Goal: Task Accomplishment & Management: Complete application form

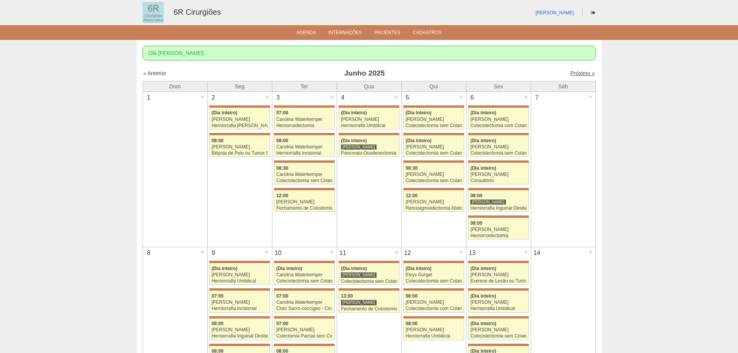
click at [580, 73] on link "Próximo »" at bounding box center [582, 73] width 24 height 6
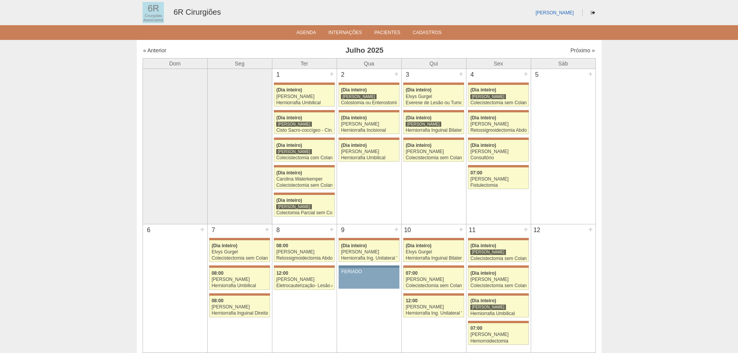
click at [580, 73] on div "5 +" at bounding box center [563, 75] width 64 height 12
click at [580, 54] on div "Próximo »" at bounding box center [541, 50] width 108 height 8
click at [581, 52] on link "Próximo »" at bounding box center [582, 50] width 24 height 6
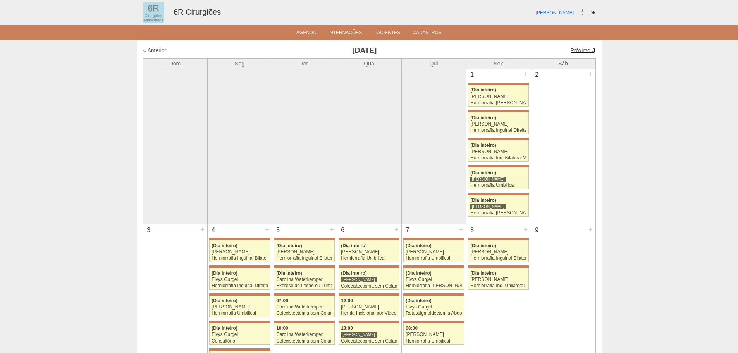
click at [581, 52] on link "Próximo »" at bounding box center [582, 50] width 24 height 6
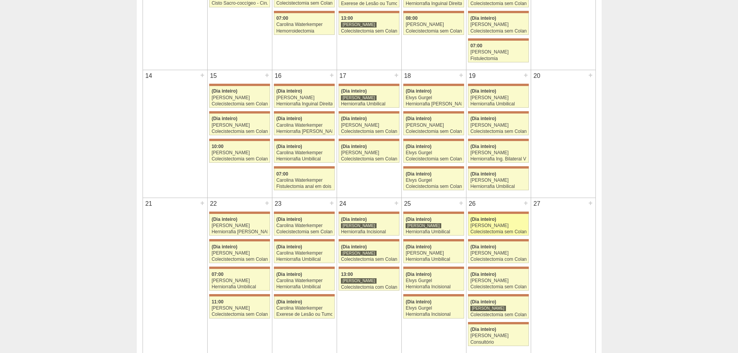
scroll to position [349, 0]
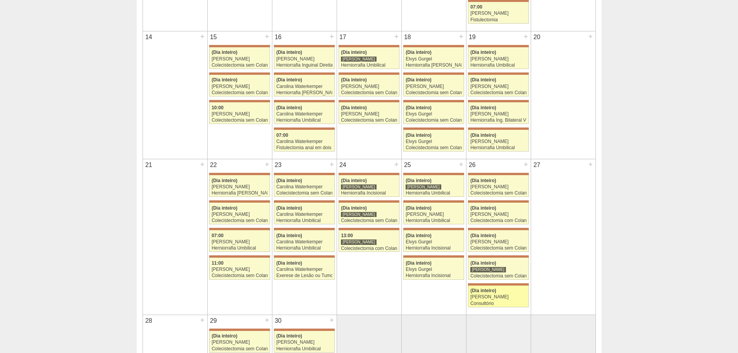
click at [496, 292] on span "(Dia inteiro)" at bounding box center [483, 290] width 26 height 5
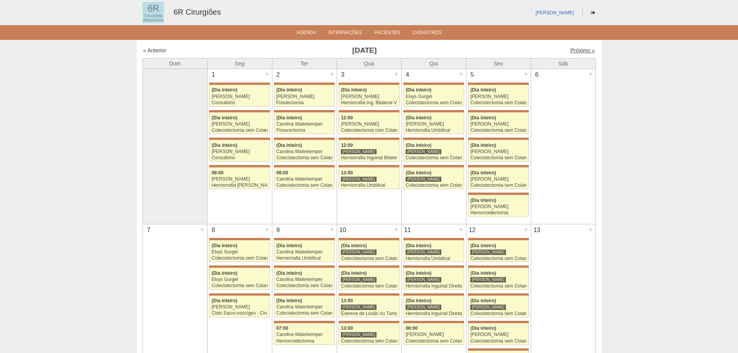
click at [580, 48] on link "Próximo »" at bounding box center [582, 50] width 24 height 6
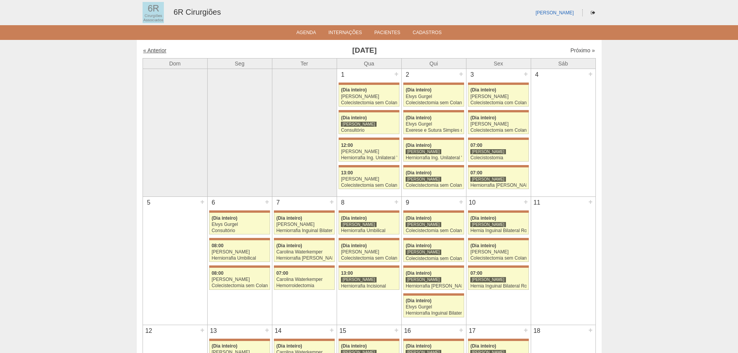
click at [161, 50] on link "« Anterior" at bounding box center [154, 50] width 23 height 6
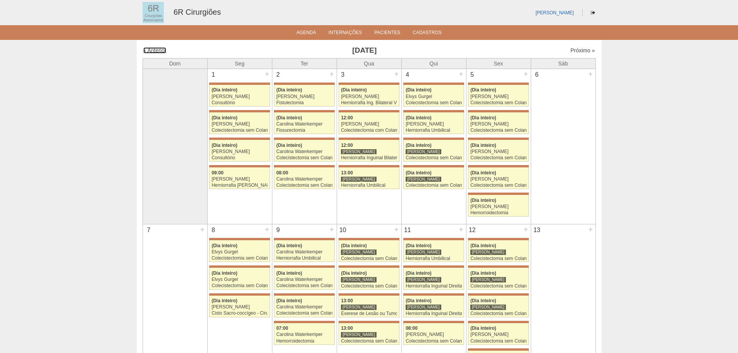
click at [161, 50] on link "« Anterior" at bounding box center [154, 50] width 23 height 6
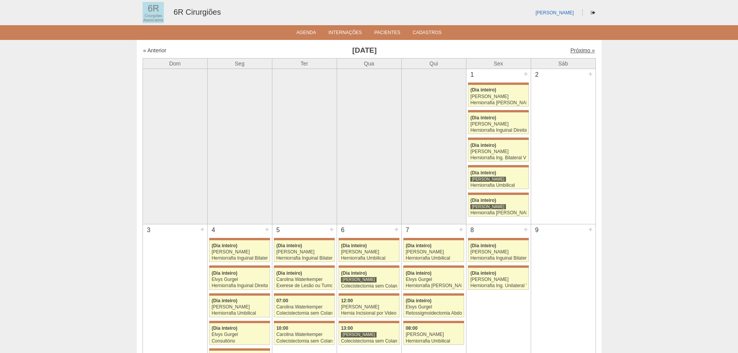
click at [582, 49] on link "Próximo »" at bounding box center [582, 50] width 24 height 6
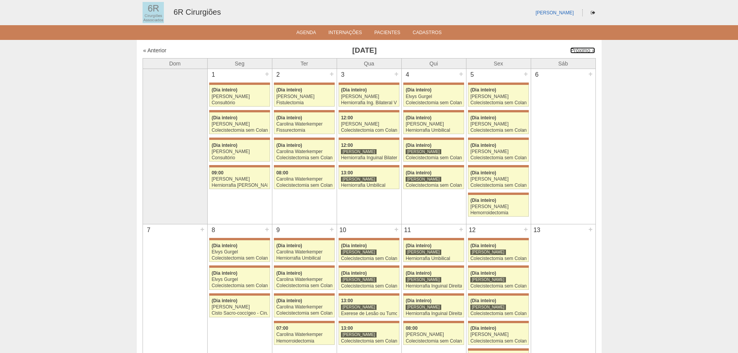
click at [582, 49] on link "Próximo »" at bounding box center [582, 50] width 24 height 6
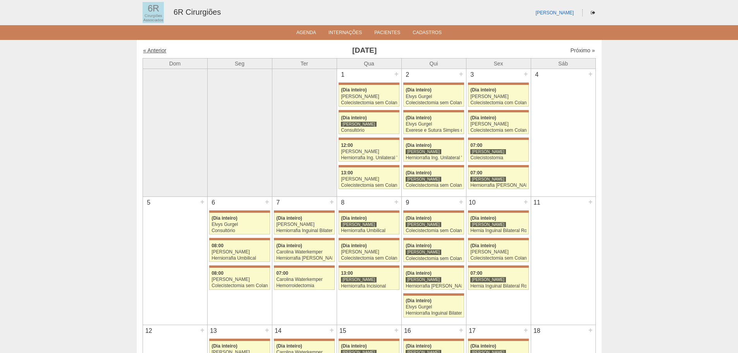
click at [160, 52] on link "« Anterior" at bounding box center [154, 50] width 23 height 6
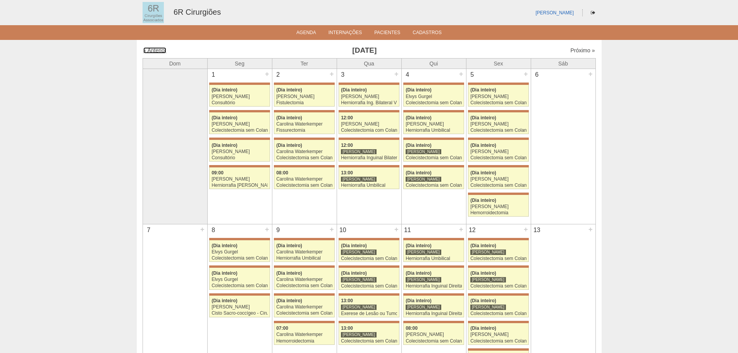
click at [160, 52] on link "« Anterior" at bounding box center [154, 50] width 23 height 6
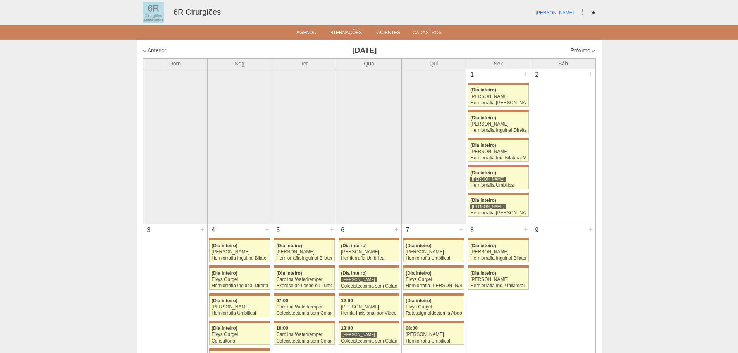
click at [570, 50] on link "Próximo »" at bounding box center [582, 50] width 24 height 6
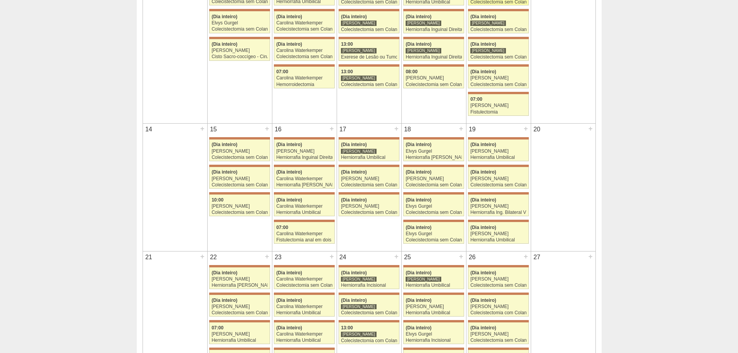
scroll to position [271, 0]
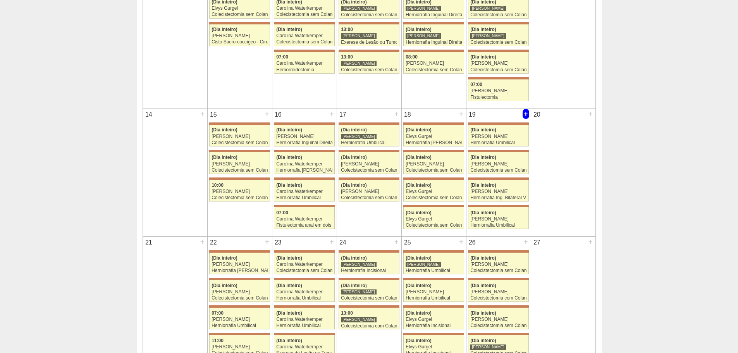
click at [523, 113] on div "+" at bounding box center [526, 114] width 7 height 10
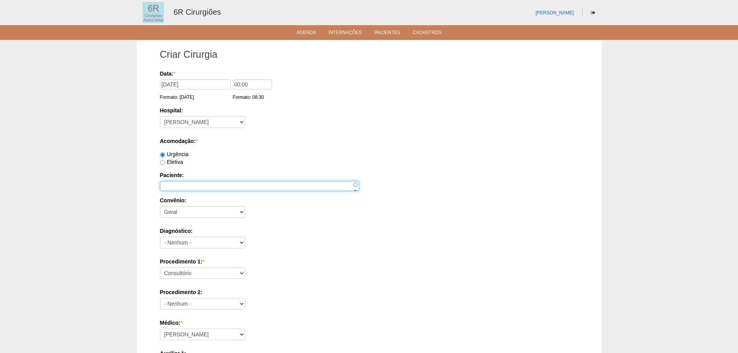
click at [194, 184] on input "Paciente:" at bounding box center [259, 186] width 199 height 10
type input "[PERSON_NAME]"
click at [219, 273] on select "Consultório Abscesso Hepático - Drenagem Abscesso perianal Amputação Abdômino P…" at bounding box center [202, 273] width 85 height 12
select select "66572"
click at [160, 267] on select "Consultório Abscesso Hepático - Drenagem Abscesso perianal Amputação Abdômino P…" at bounding box center [202, 273] width 85 height 12
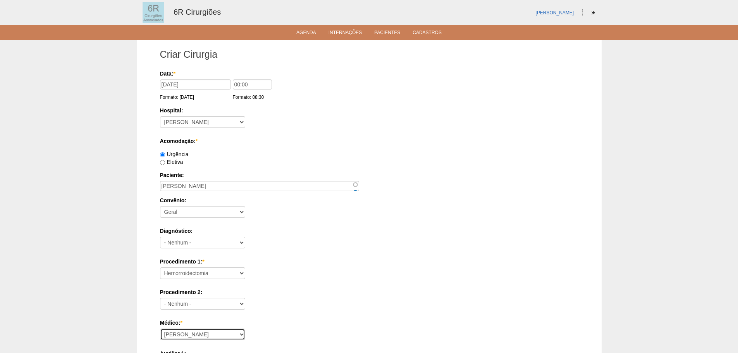
click at [197, 332] on select "Aline Zanon Bariatricas Bruno Bulisani Bruno Oliveira Carolina Waterkemper Elvy…" at bounding box center [202, 335] width 85 height 12
select select "74"
click at [160, 329] on select "Aline Zanon Bariatricas Bruno Bulisani Bruno Oliveira Carolina Waterkemper Elvy…" at bounding box center [202, 335] width 85 height 12
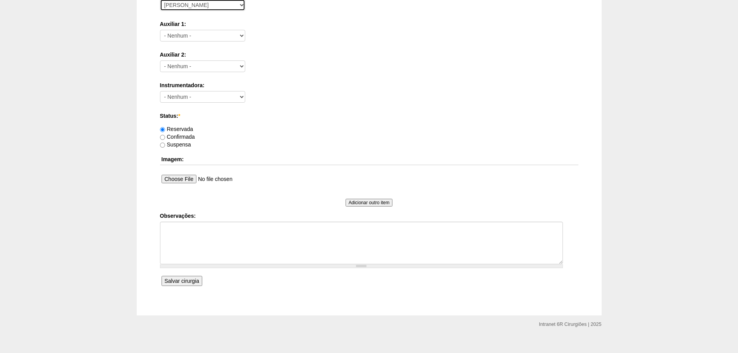
scroll to position [339, 0]
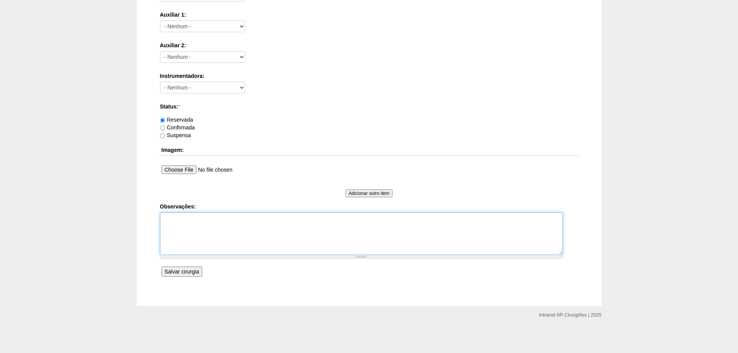
click at [270, 216] on textarea "Observações:" at bounding box center [361, 233] width 403 height 43
type textarea "remarcação de 08/25"
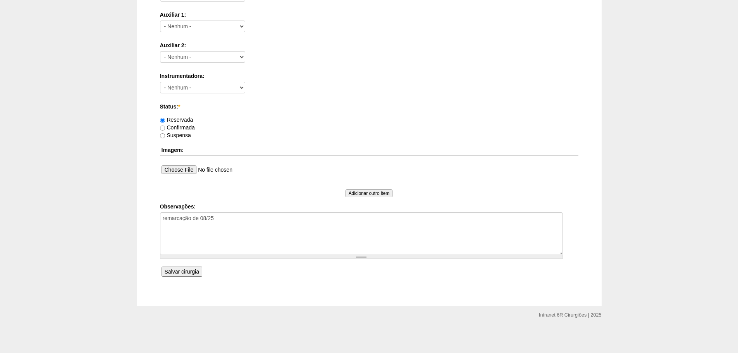
click at [196, 270] on input "Salvar cirurgia" at bounding box center [182, 272] width 41 height 10
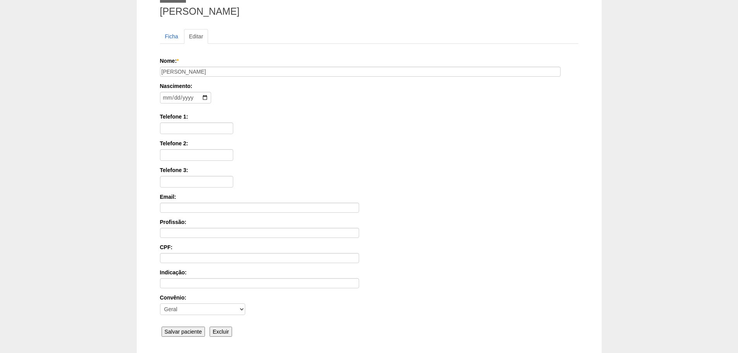
scroll to position [120, 0]
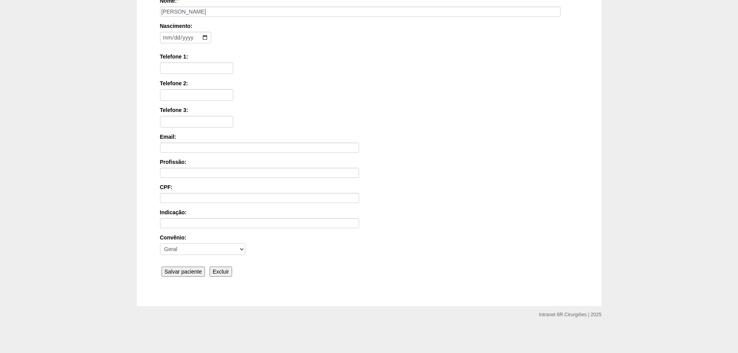
click at [186, 277] on div "Nome: * jose luiz batista Nascimento: Formato: 2025-08-26 Telefone 1: Telefone …" at bounding box center [369, 138] width 418 height 282
click at [186, 274] on input "Salvar paciente" at bounding box center [184, 272] width 44 height 10
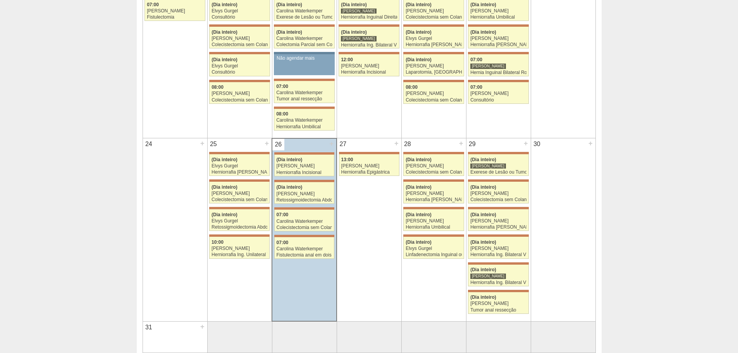
scroll to position [659, 0]
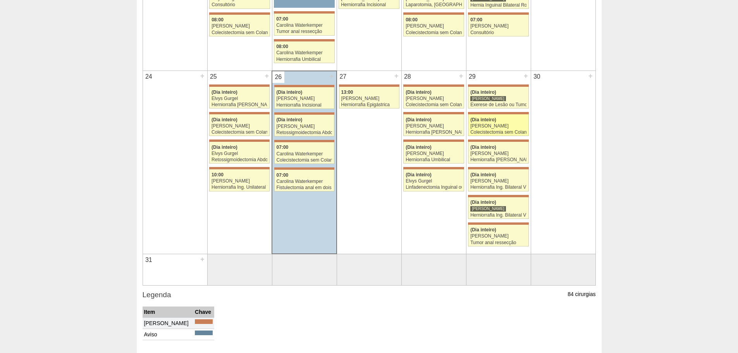
click at [504, 123] on link "71443 Bruno Bulisani (Dia inteiro) Gabriel Lopes Colecistectomia sem Colangiogr…" at bounding box center [498, 125] width 60 height 22
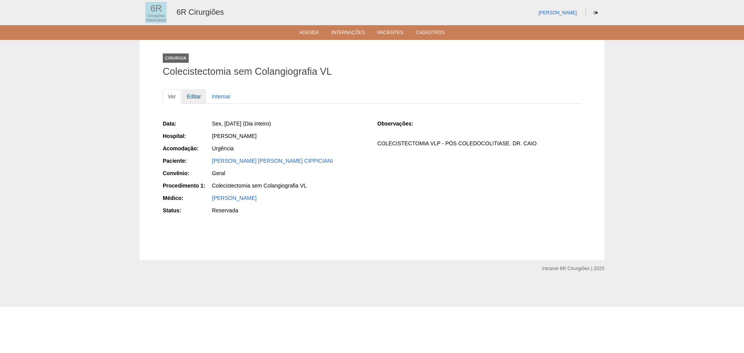
click at [189, 93] on link "Editar" at bounding box center [194, 96] width 24 height 15
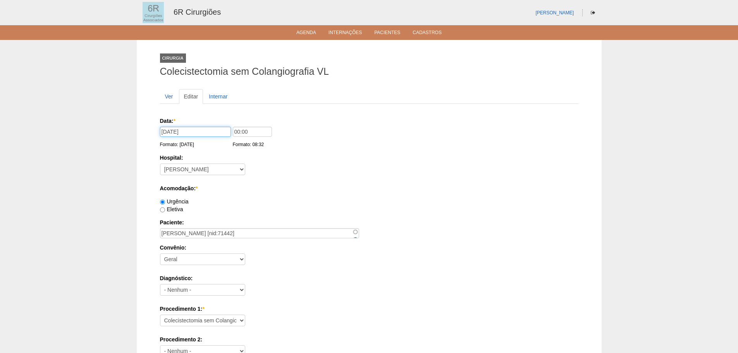
click at [167, 129] on input "29/08/2025" at bounding box center [195, 132] width 71 height 10
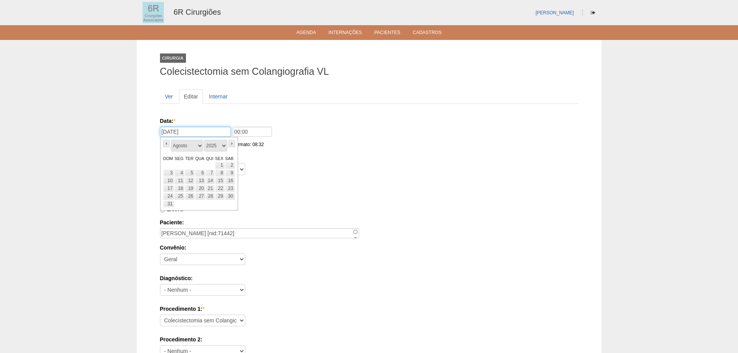
type input "17/10/2025"
click at [427, 209] on div "Eletiva" at bounding box center [369, 209] width 418 height 8
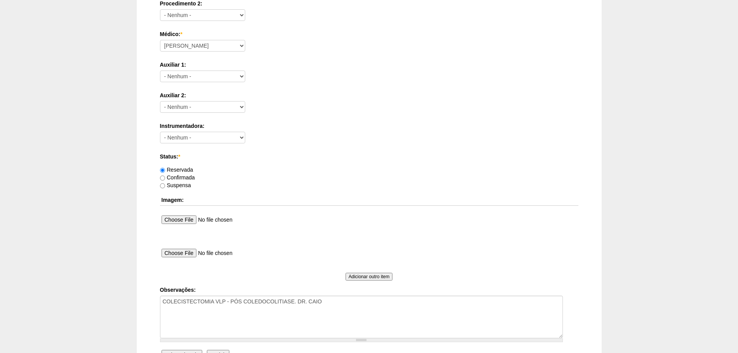
scroll to position [419, 0]
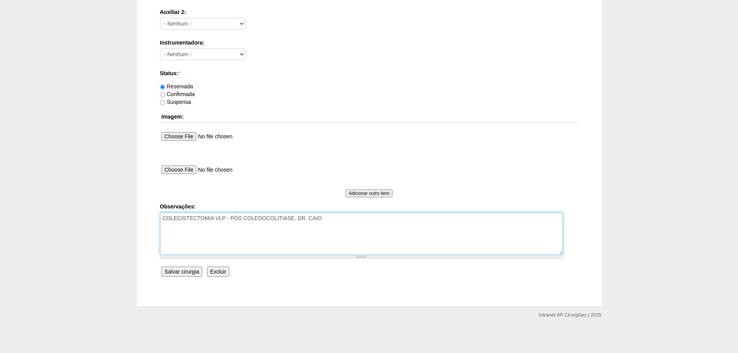
click at [343, 224] on textarea "COLECISTECTOMIA VLP - PÓS COLEDOCOLITIASE. DR. CAIO" at bounding box center [361, 233] width 403 height 43
type textarea "COLECISTECTOMIA VLP - PÓS COLEDOCOLITIASE. DR. CAIO remarcação de 29/08"
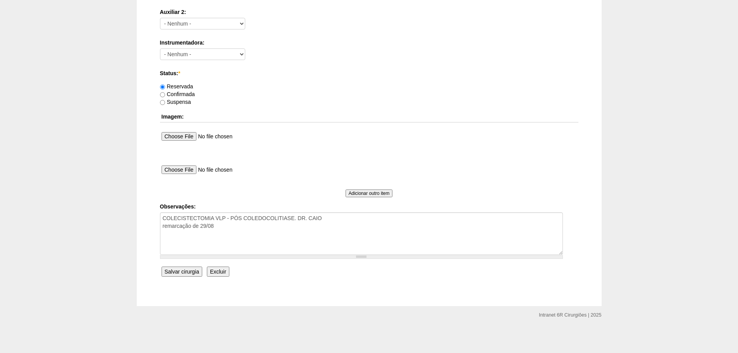
click at [177, 270] on input "Salvar cirurgia" at bounding box center [182, 272] width 41 height 10
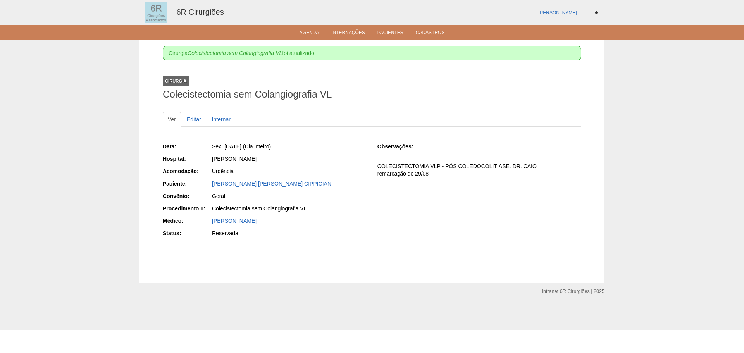
click at [308, 31] on link "Agenda" at bounding box center [309, 33] width 20 height 7
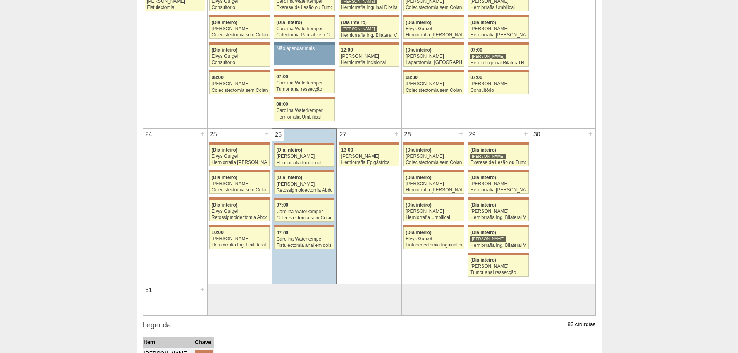
scroll to position [659, 0]
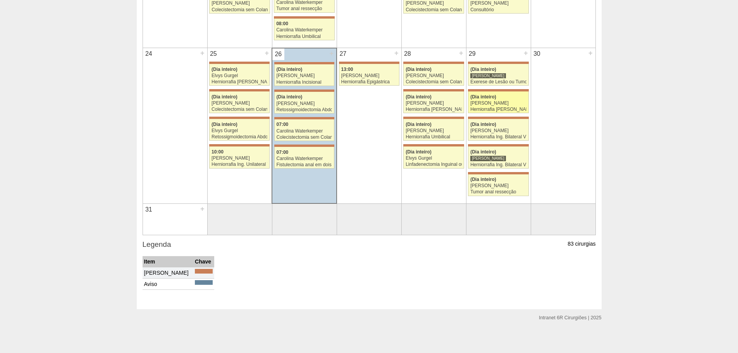
click at [505, 103] on div "[PERSON_NAME]" at bounding box center [498, 103] width 56 height 5
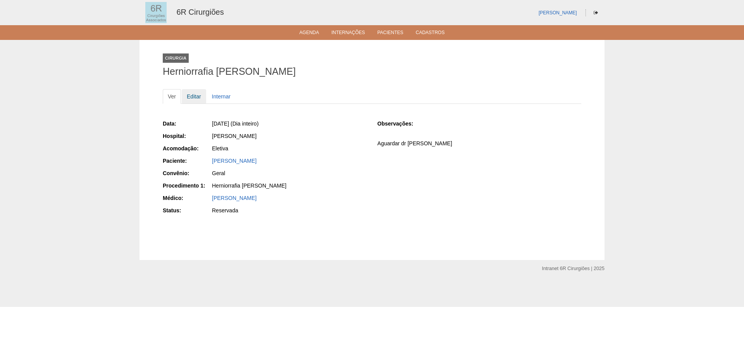
click at [192, 96] on link "Editar" at bounding box center [194, 96] width 24 height 15
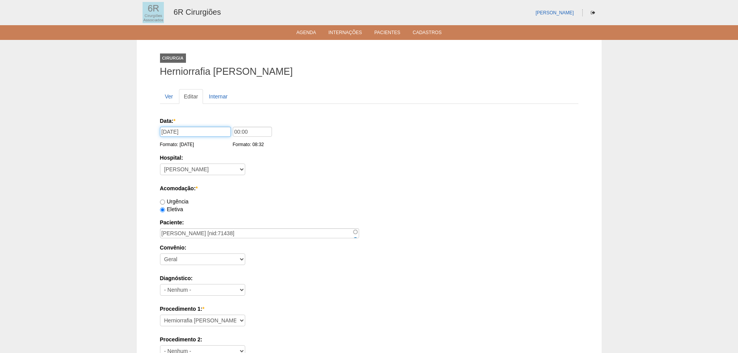
click at [167, 133] on input "29/08/2025" at bounding box center [195, 132] width 71 height 10
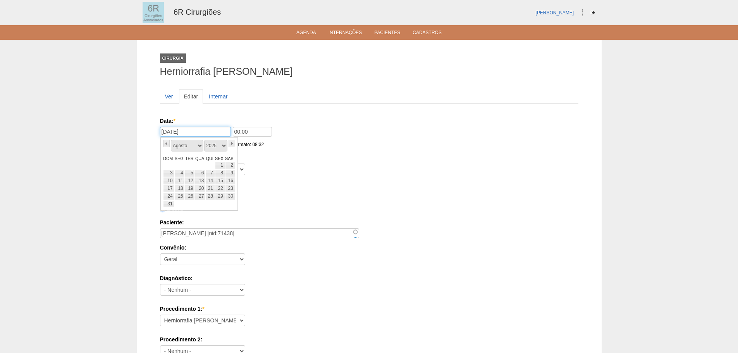
type input "24/10/2025"
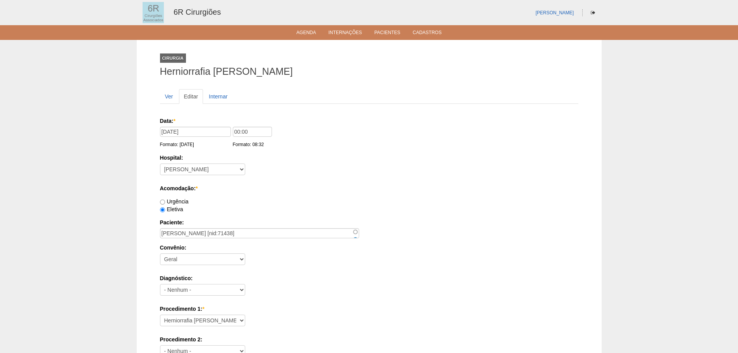
click at [337, 195] on div "Acomodação: * Urgência Eletiva" at bounding box center [369, 198] width 418 height 29
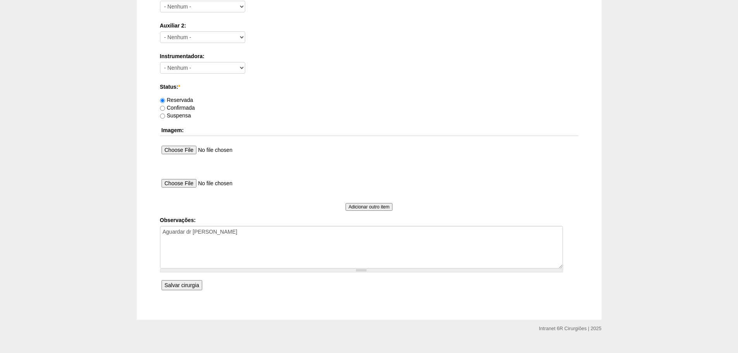
scroll to position [419, 0]
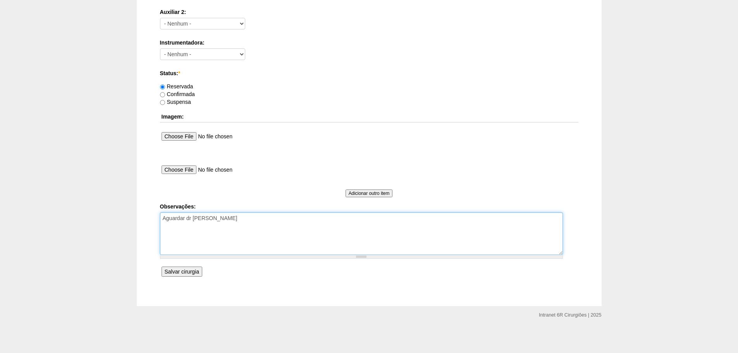
click at [292, 216] on textarea "Aguardar dr [PERSON_NAME]" at bounding box center [361, 233] width 403 height 43
type textarea "Aguardar dr Gabriel remarcação de 29/08"
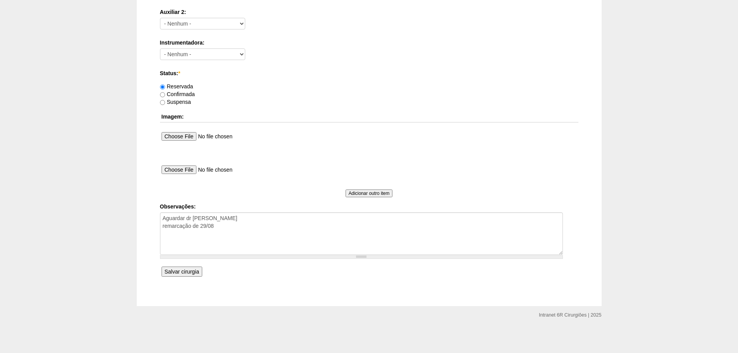
click at [175, 268] on input "Salvar cirurgia" at bounding box center [182, 272] width 41 height 10
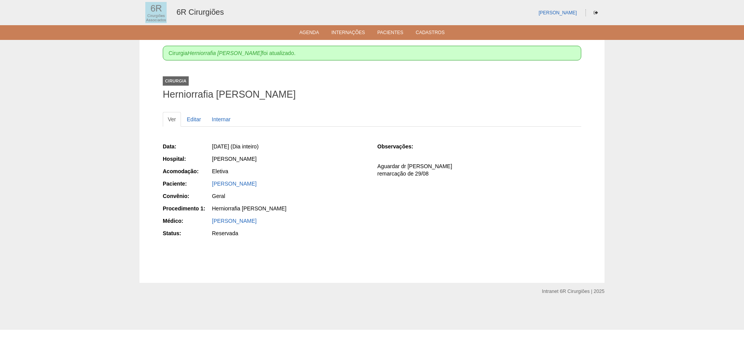
drag, startPoint x: 286, startPoint y: 184, endPoint x: 207, endPoint y: 184, distance: 78.6
click at [207, 184] on div "Paciente: [PERSON_NAME]" at bounding box center [265, 185] width 204 height 10
copy div "Paciente: [PERSON_NAME]"
